Goal: Transaction & Acquisition: Subscribe to service/newsletter

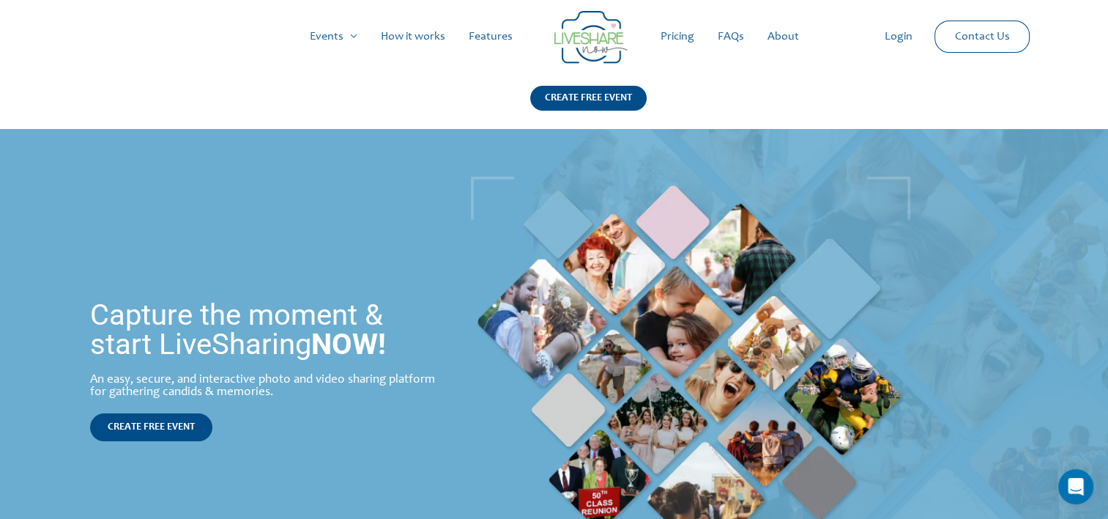
click at [681, 37] on link "Pricing" at bounding box center [677, 36] width 57 height 47
click at [178, 422] on span "CREATE FREE EVENT" at bounding box center [151, 427] width 87 height 10
